Goal: Use online tool/utility

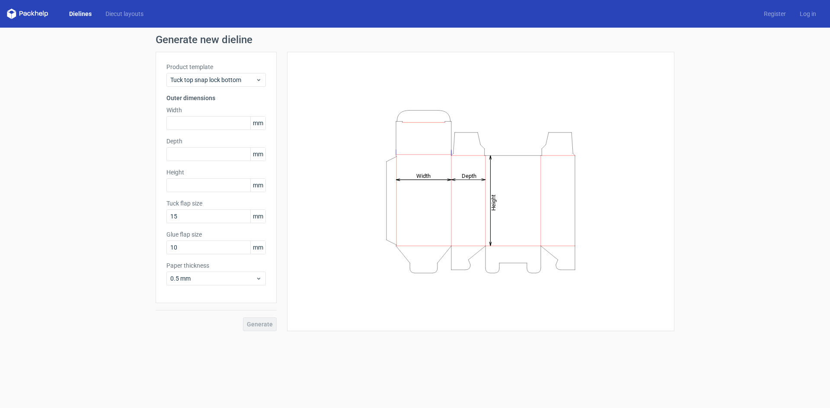
click at [481, 162] on icon "Height Depth Width" at bounding box center [480, 191] width 259 height 173
click at [204, 187] on input "text" at bounding box center [215, 185] width 99 height 14
type input "90"
click at [259, 327] on div "Generate" at bounding box center [216, 317] width 121 height 28
click at [209, 126] on input "text" at bounding box center [215, 123] width 99 height 14
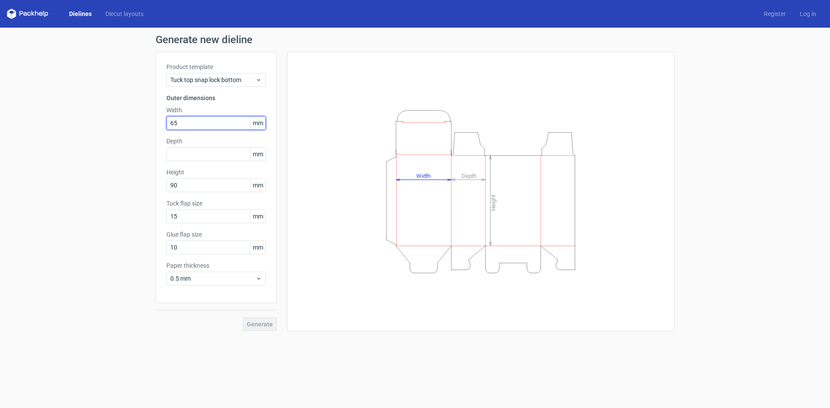
type input "65"
click at [220, 159] on input "text" at bounding box center [215, 154] width 99 height 14
click at [258, 324] on div "Generate" at bounding box center [216, 317] width 121 height 28
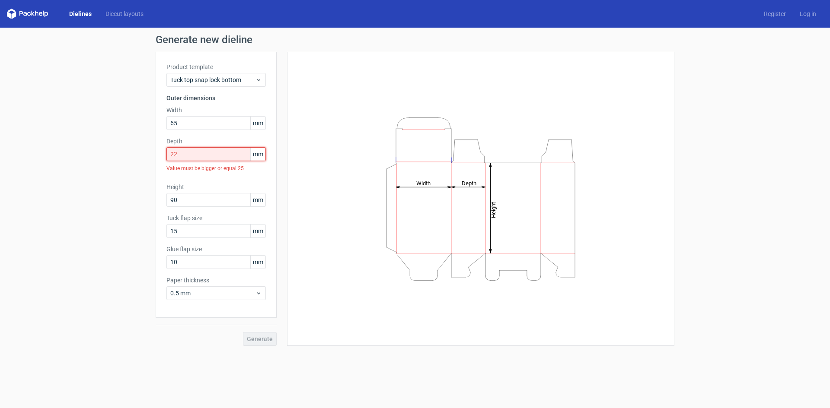
click at [203, 153] on input "22" at bounding box center [215, 154] width 99 height 14
drag, startPoint x: 187, startPoint y: 154, endPoint x: 156, endPoint y: 166, distance: 33.1
click at [156, 166] on div "Product template Tuck top snap lock bottom Outer dimensions Width 65 mm Depth 2…" at bounding box center [216, 185] width 121 height 266
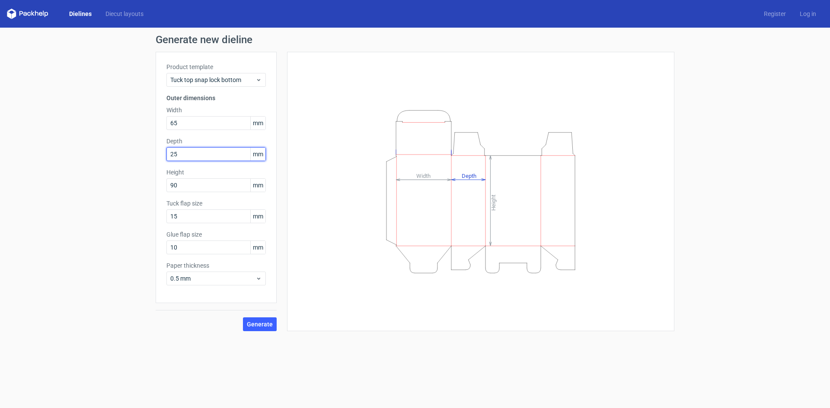
type input "25"
click at [243, 318] on button "Generate" at bounding box center [260, 325] width 34 height 14
